Goal: Task Accomplishment & Management: Use online tool/utility

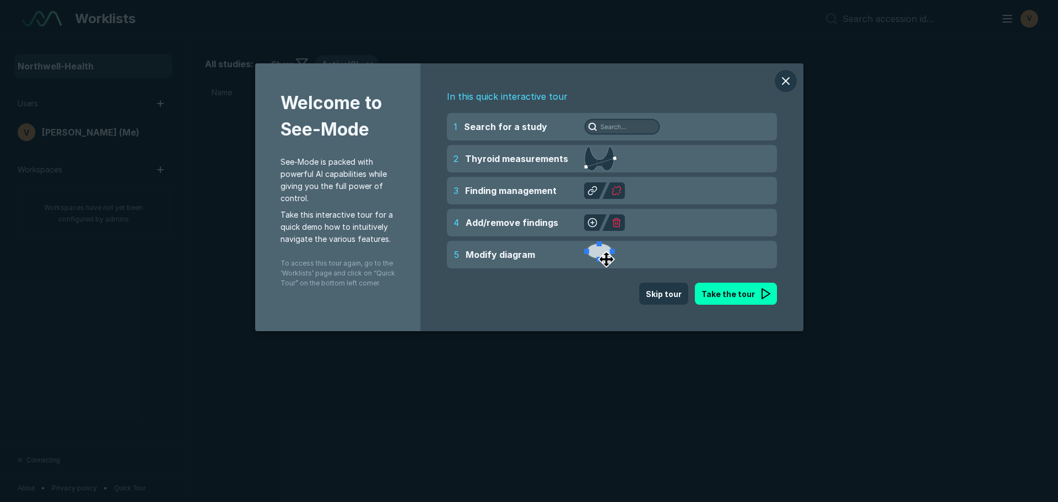
scroll to position [3484, 6178]
click at [673, 295] on button "Skip tour" at bounding box center [663, 294] width 49 height 22
